Goal: Transaction & Acquisition: Download file/media

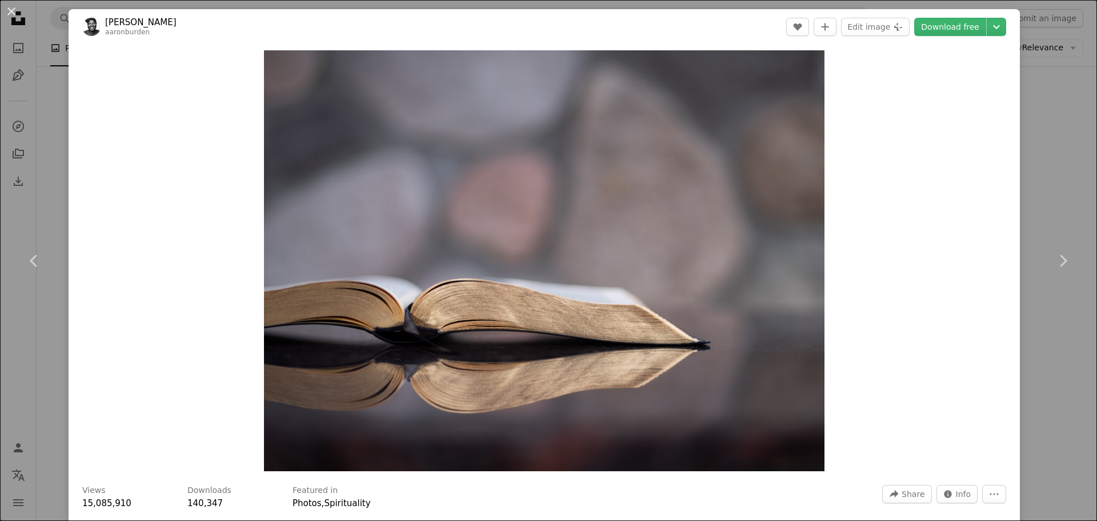
scroll to position [1600, 0]
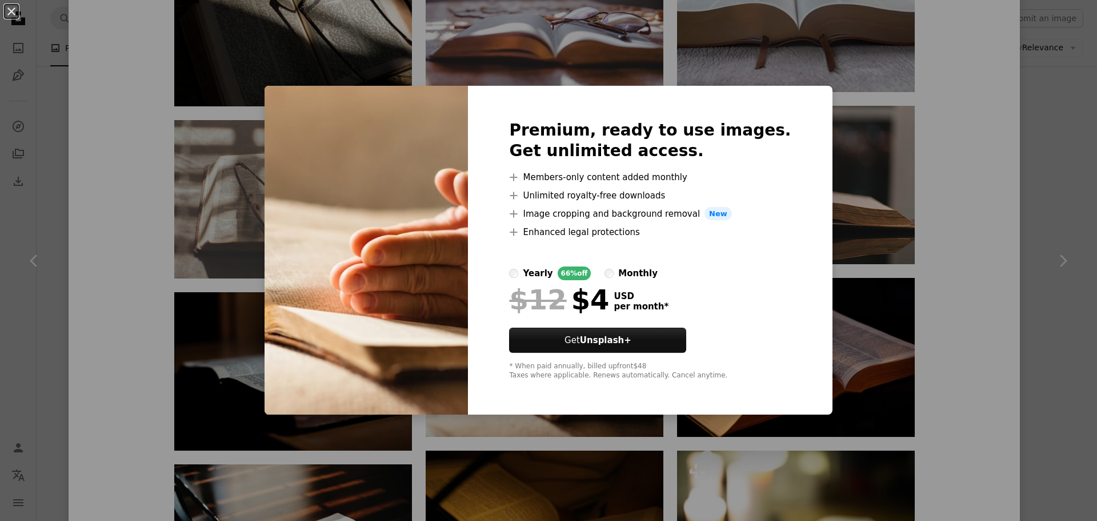
click at [833, 111] on div "An X shape Premium, ready to use images. Get unlimited access. A plus sign Memb…" at bounding box center [548, 260] width 1097 height 521
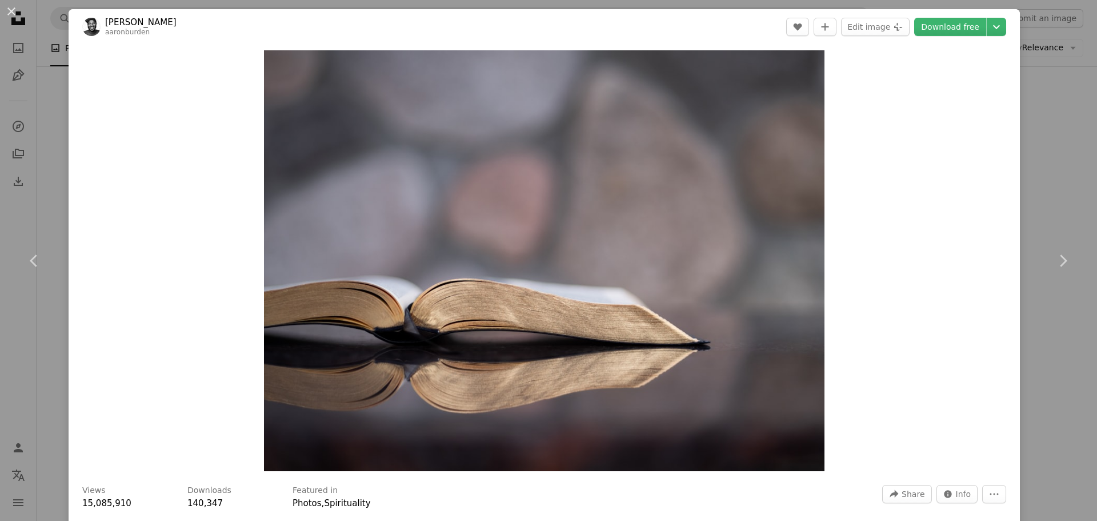
click at [1035, 118] on div "An X shape Chevron left Chevron right [PERSON_NAME] aaronburden A heart A plus …" at bounding box center [548, 260] width 1097 height 521
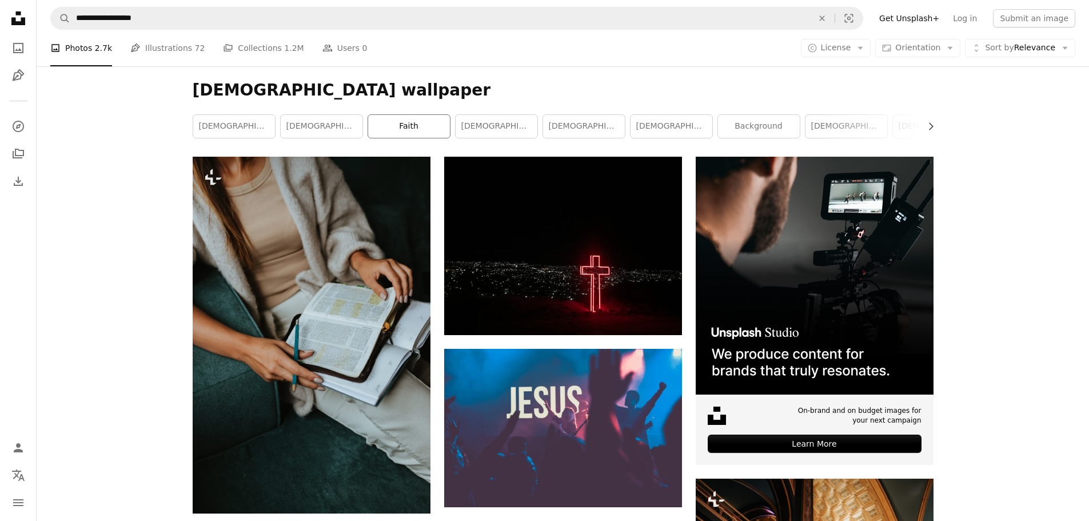
click at [446, 127] on link "faith" at bounding box center [409, 126] width 82 height 23
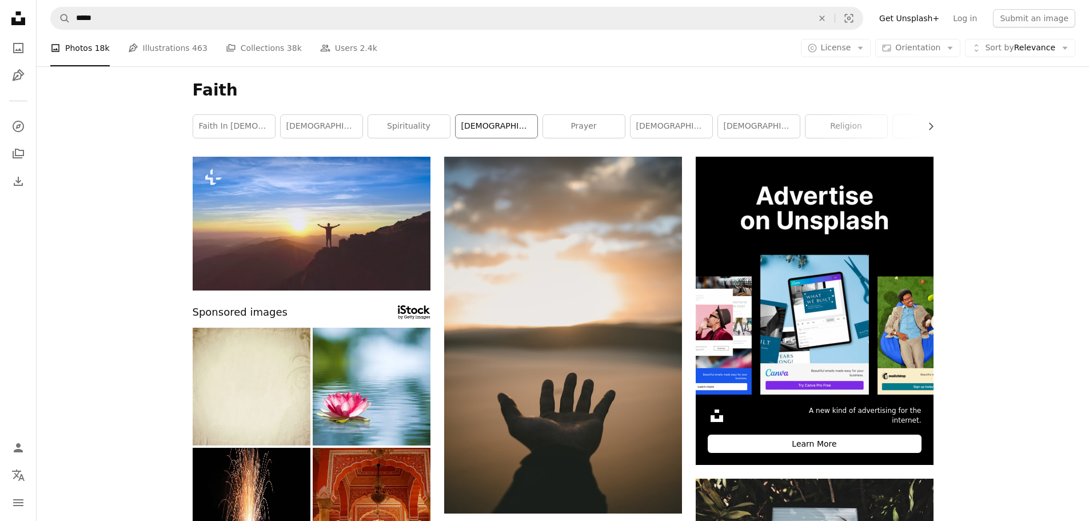
click at [491, 131] on link "[DEMOGRAPHIC_DATA]" at bounding box center [496, 126] width 82 height 23
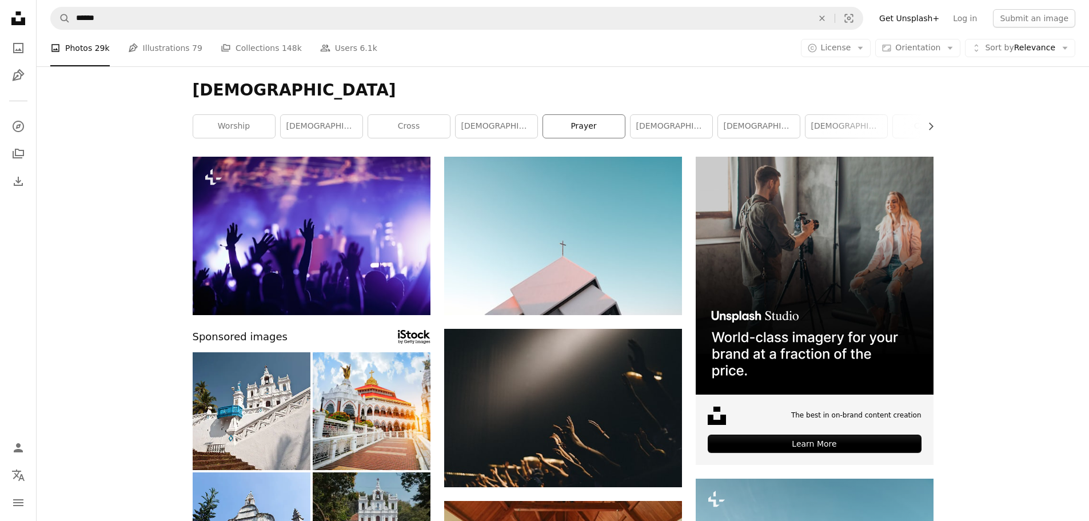
click at [601, 123] on link "prayer" at bounding box center [584, 126] width 82 height 23
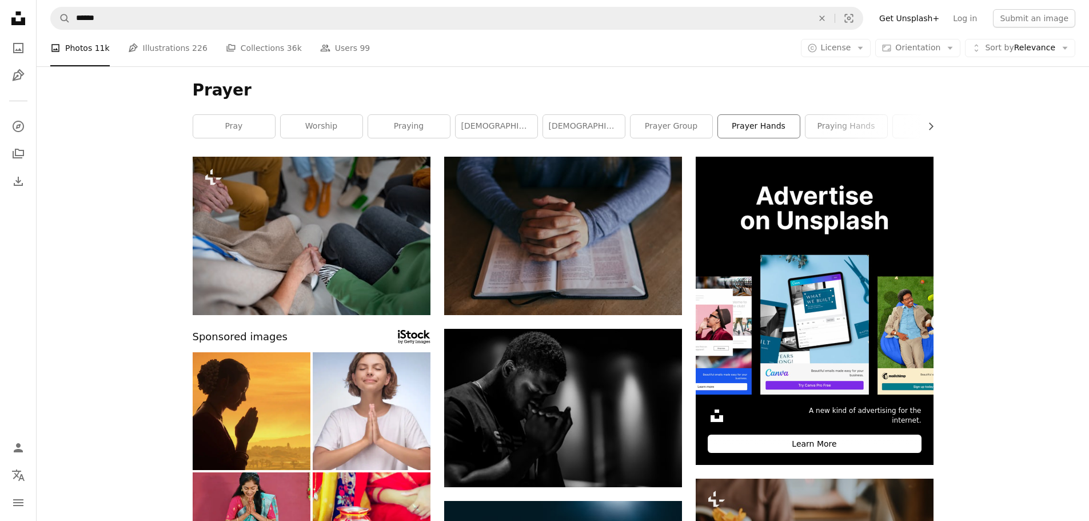
click at [751, 126] on link "prayer hands" at bounding box center [759, 126] width 82 height 23
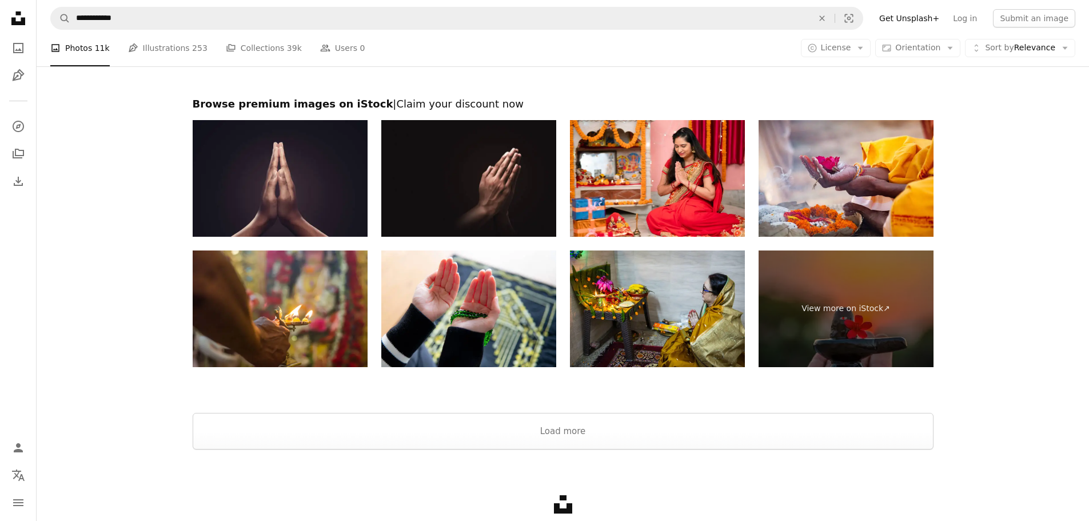
scroll to position [1926, 0]
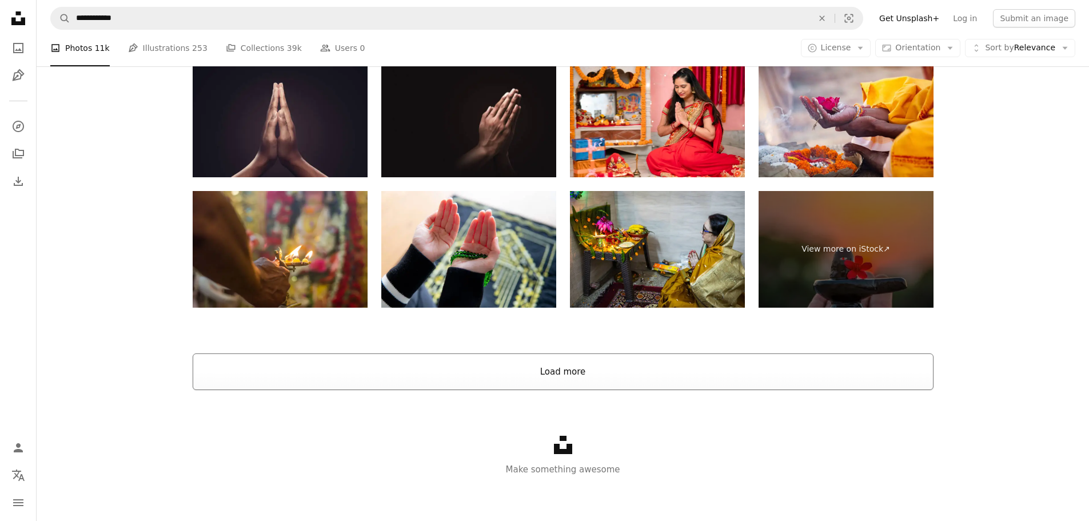
click at [540, 369] on button "Load more" at bounding box center [563, 371] width 741 height 37
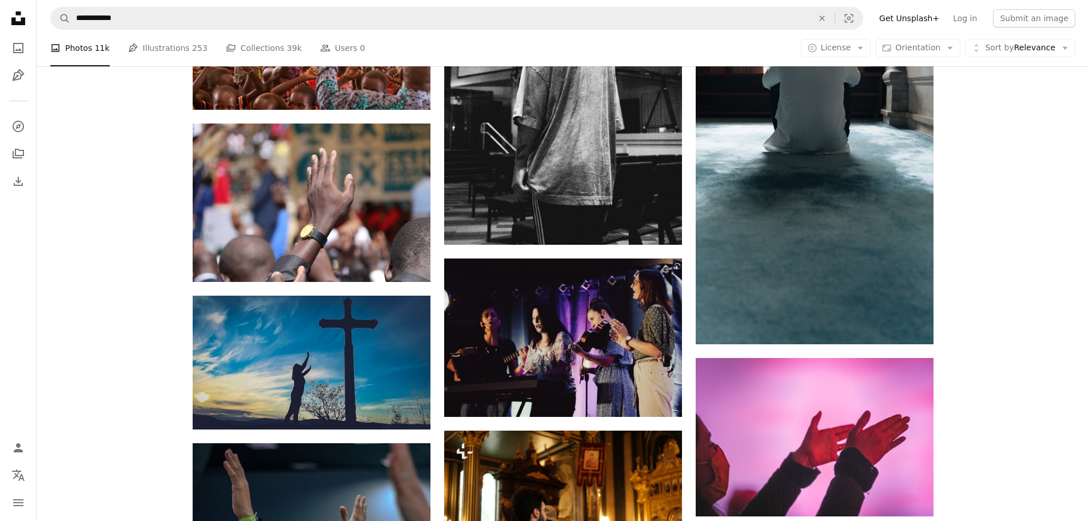
scroll to position [14459, 0]
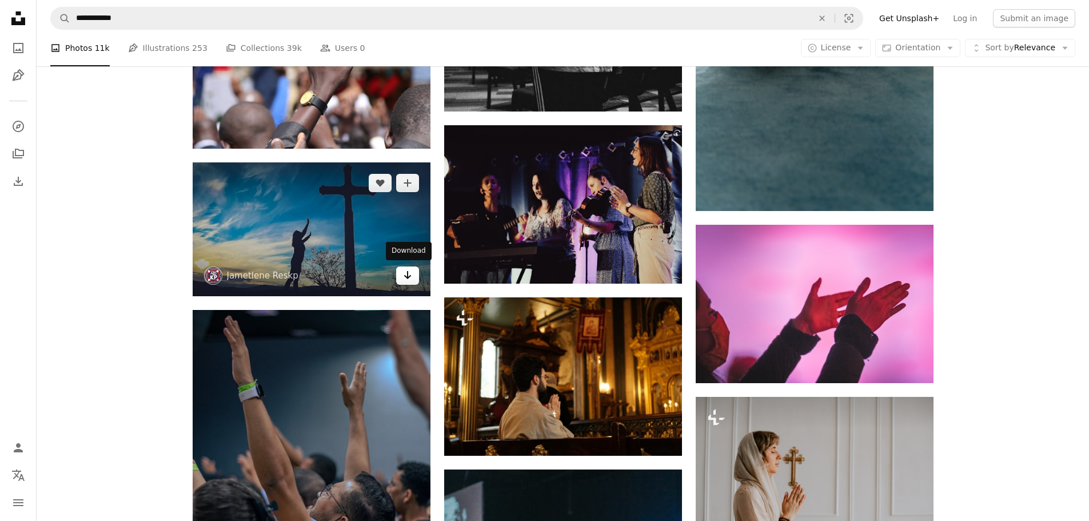
click at [404, 277] on icon "Arrow pointing down" at bounding box center [407, 275] width 9 height 14
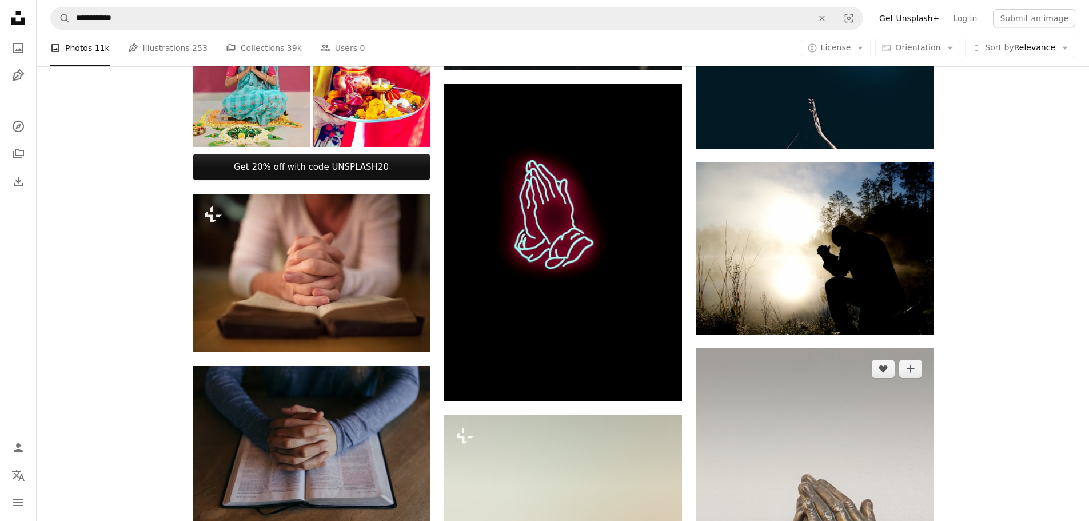
scroll to position [0, 0]
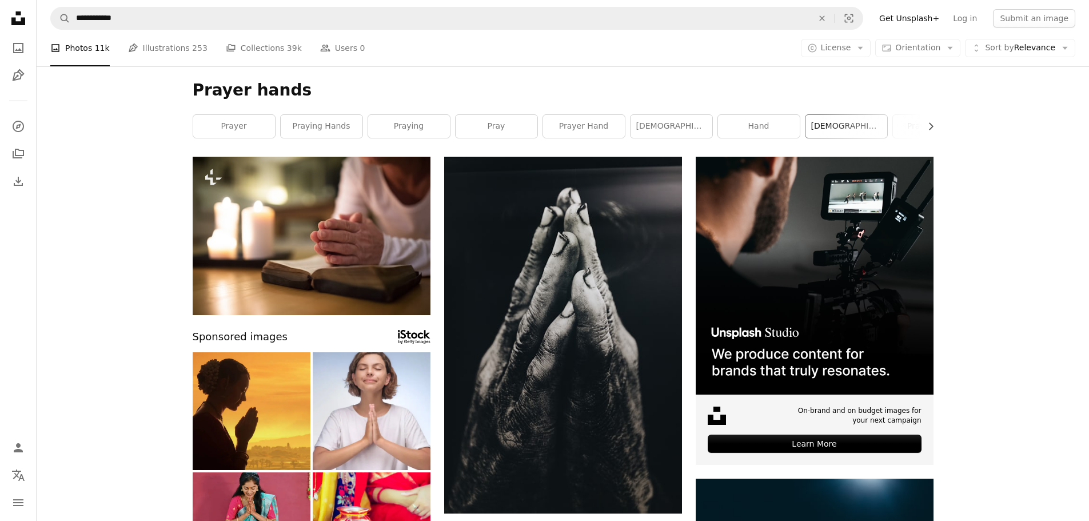
click at [861, 129] on link "[DEMOGRAPHIC_DATA]" at bounding box center [846, 126] width 82 height 23
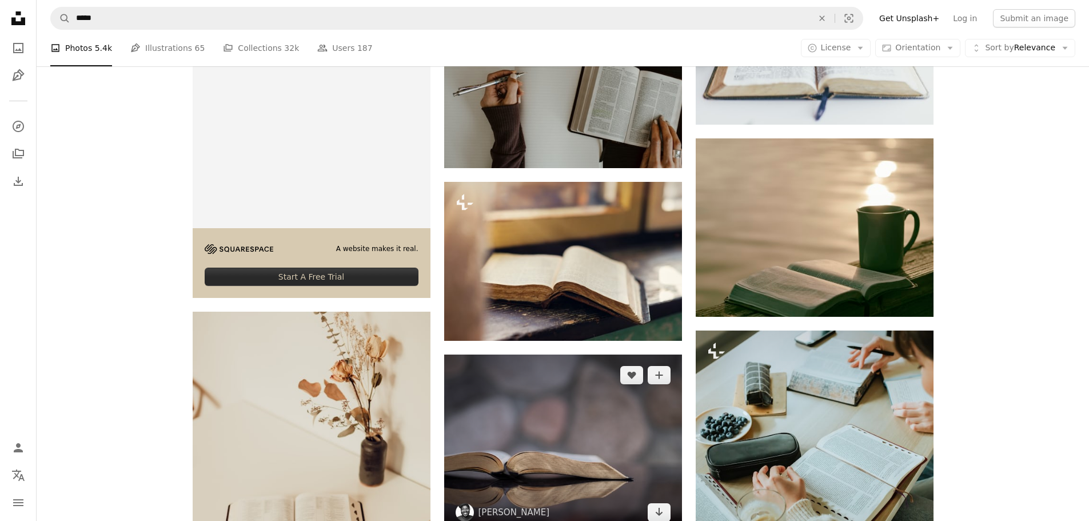
scroll to position [2400, 0]
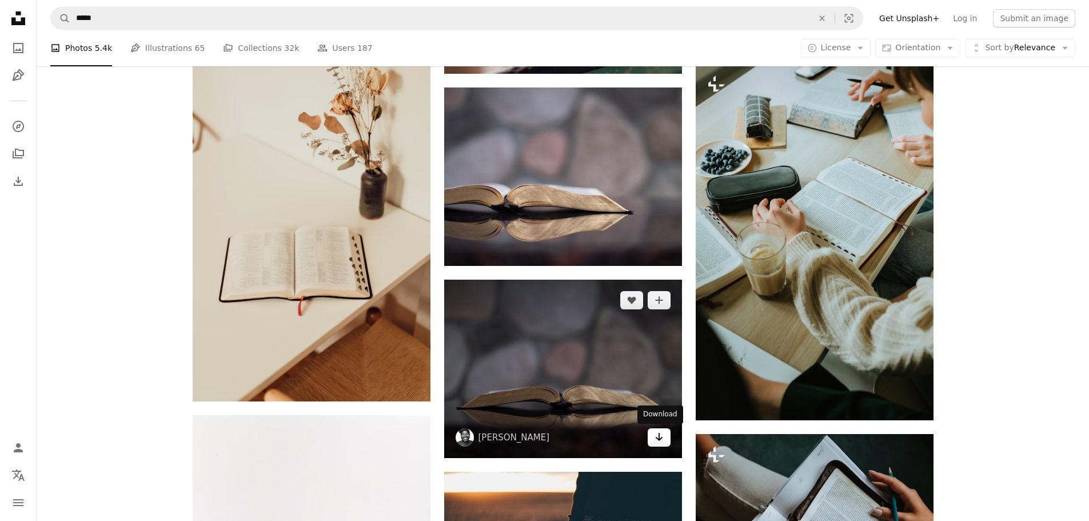
click at [659, 435] on icon "Download" at bounding box center [658, 437] width 7 height 8
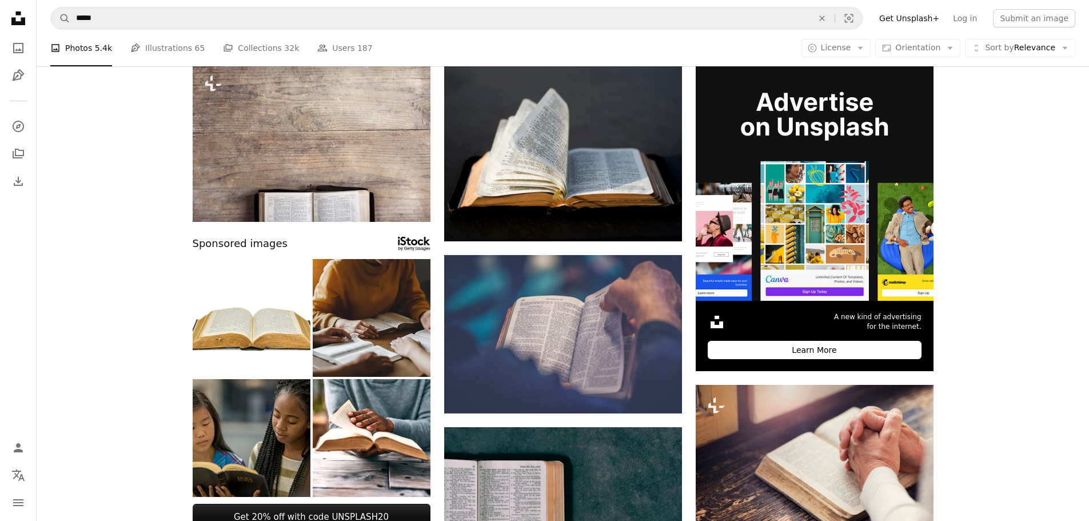
scroll to position [0, 0]
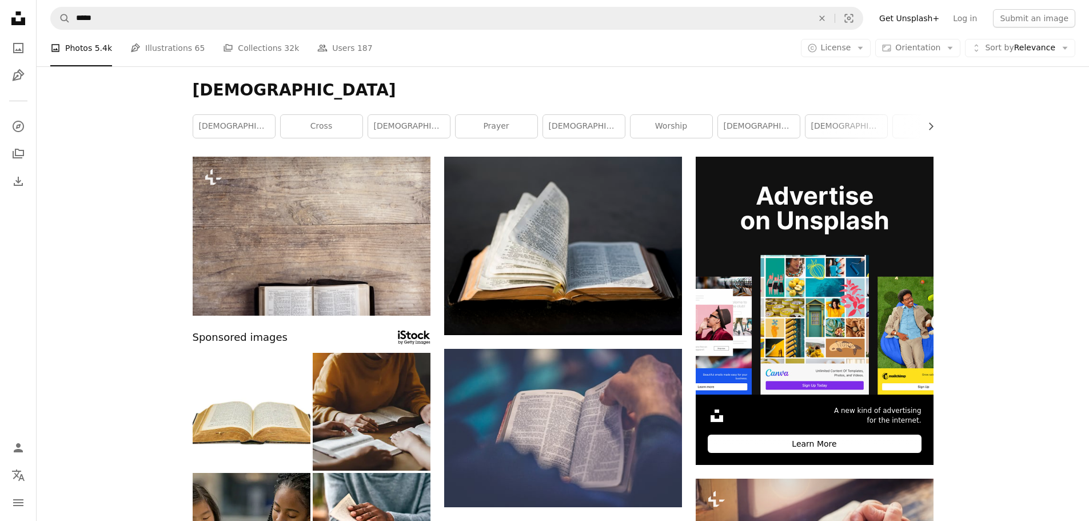
drag, startPoint x: 391, startPoint y: 119, endPoint x: 420, endPoint y: 140, distance: 36.0
click at [391, 119] on link "[DEMOGRAPHIC_DATA]" at bounding box center [409, 126] width 82 height 23
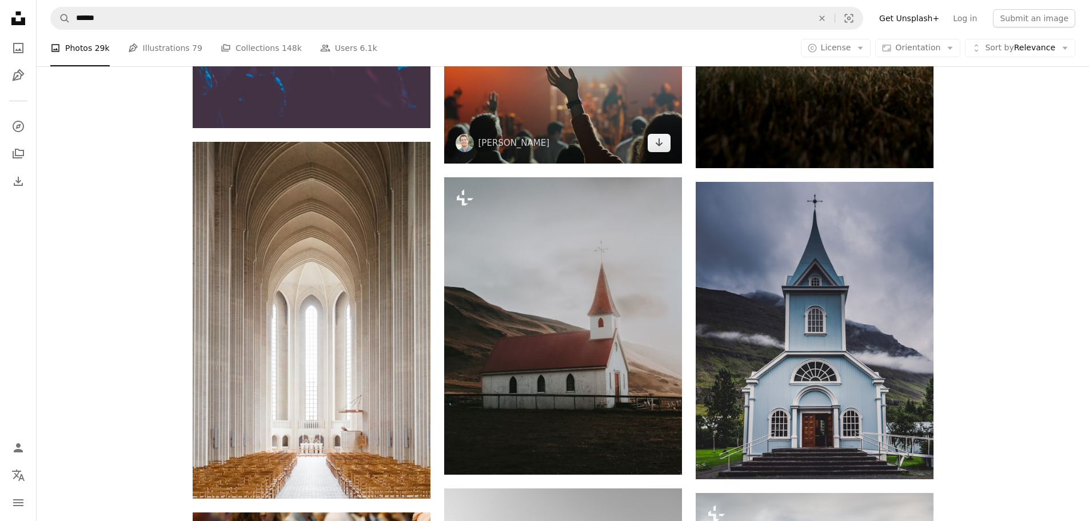
scroll to position [400, 0]
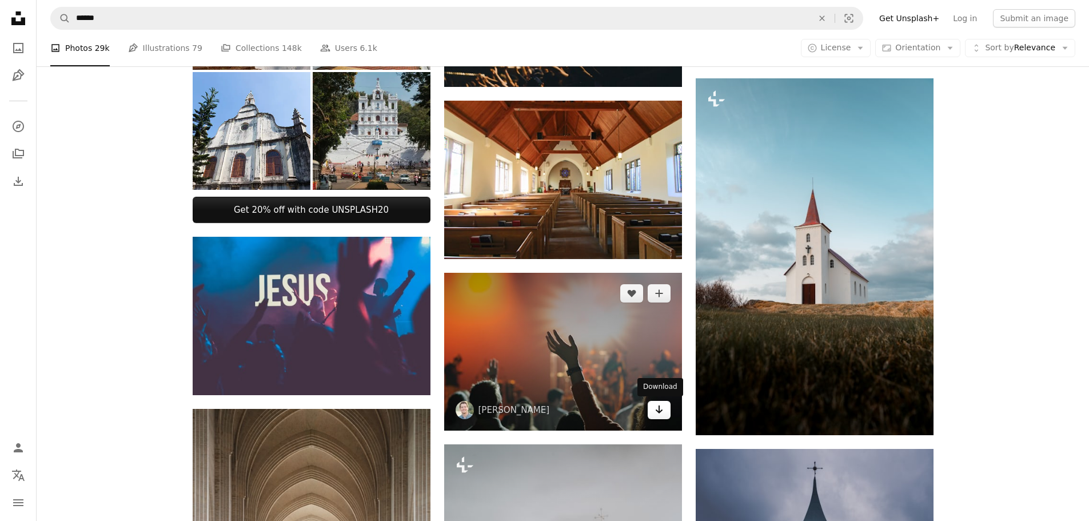
click at [660, 406] on icon "Arrow pointing down" at bounding box center [658, 409] width 9 height 14
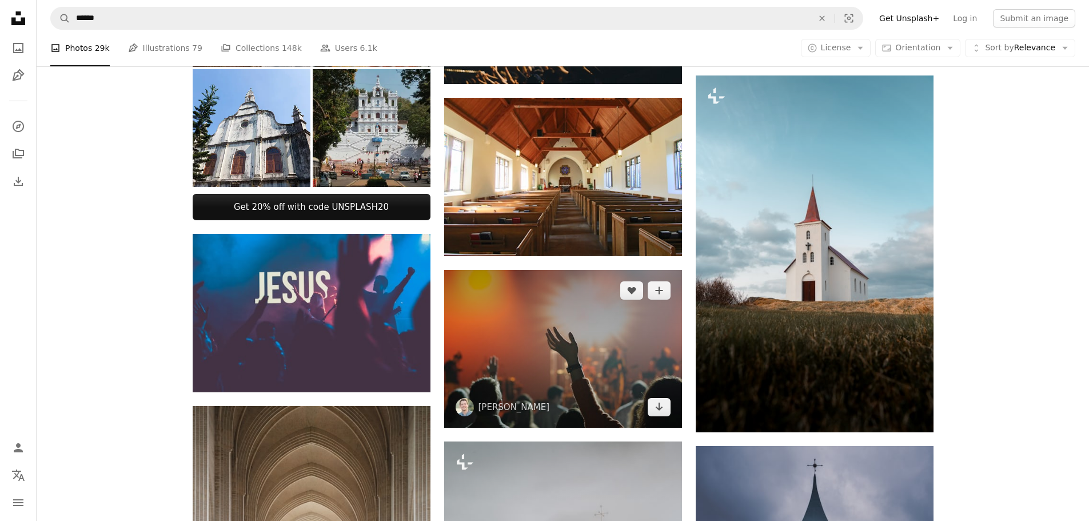
scroll to position [0, 0]
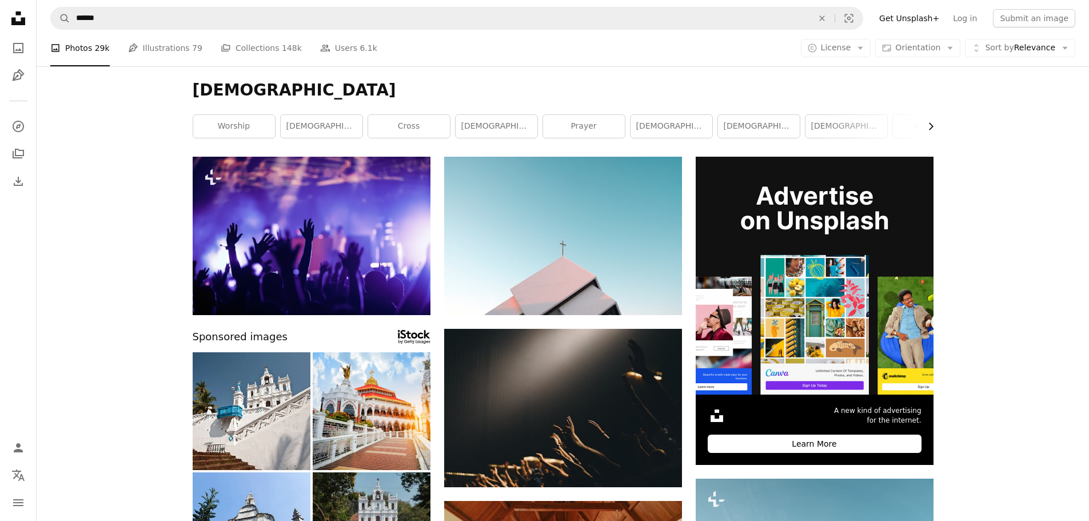
click at [931, 121] on icon "Chevron right" at bounding box center [930, 126] width 11 height 11
click at [931, 129] on icon "Chevron right" at bounding box center [930, 126] width 11 height 11
click at [901, 126] on link "[DEMOGRAPHIC_DATA] worship" at bounding box center [892, 126] width 82 height 23
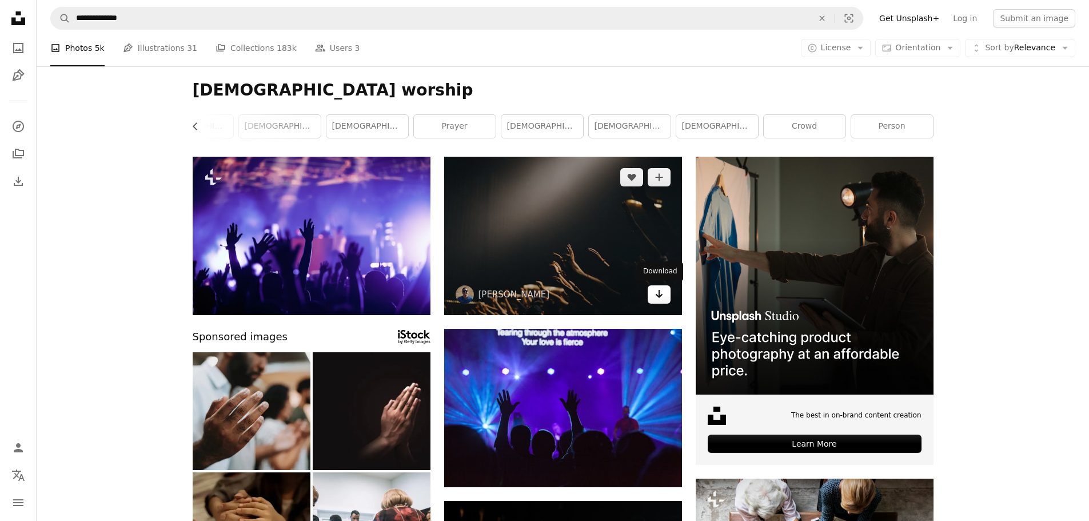
click at [659, 293] on icon "Download" at bounding box center [658, 294] width 7 height 8
